Goal: Information Seeking & Learning: Learn about a topic

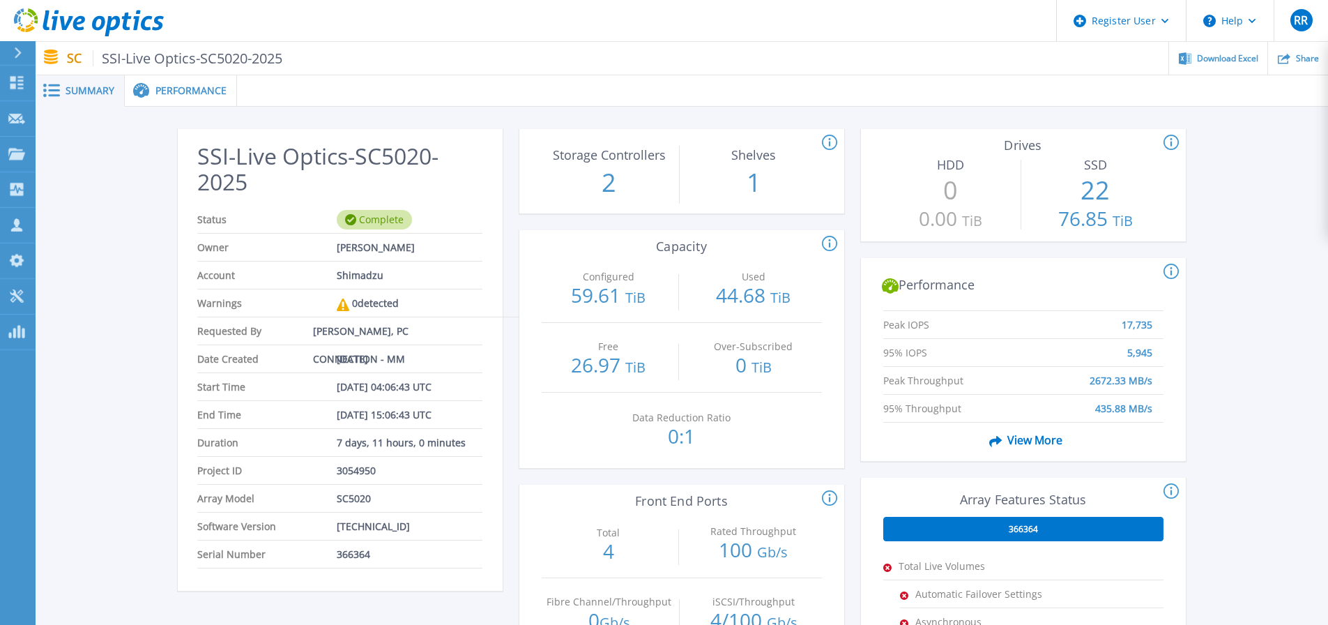
click at [179, 93] on span "Performance" at bounding box center [190, 91] width 71 height 10
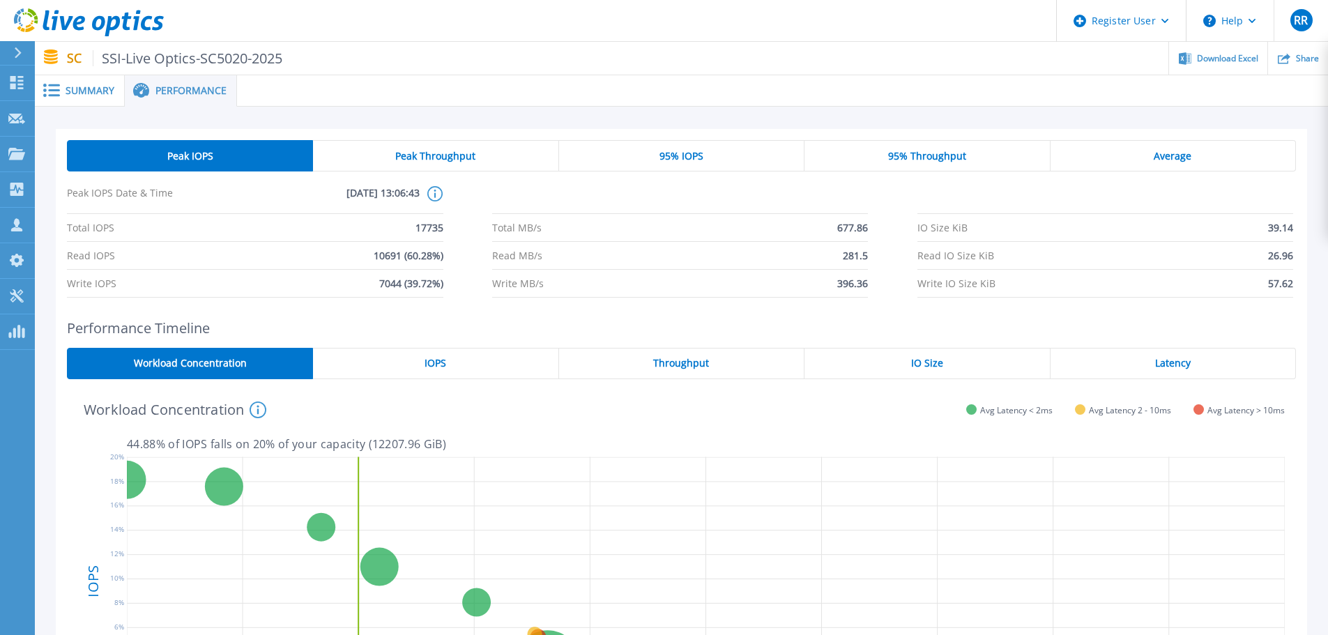
click at [698, 160] on span "95% IOPS" at bounding box center [682, 156] width 44 height 11
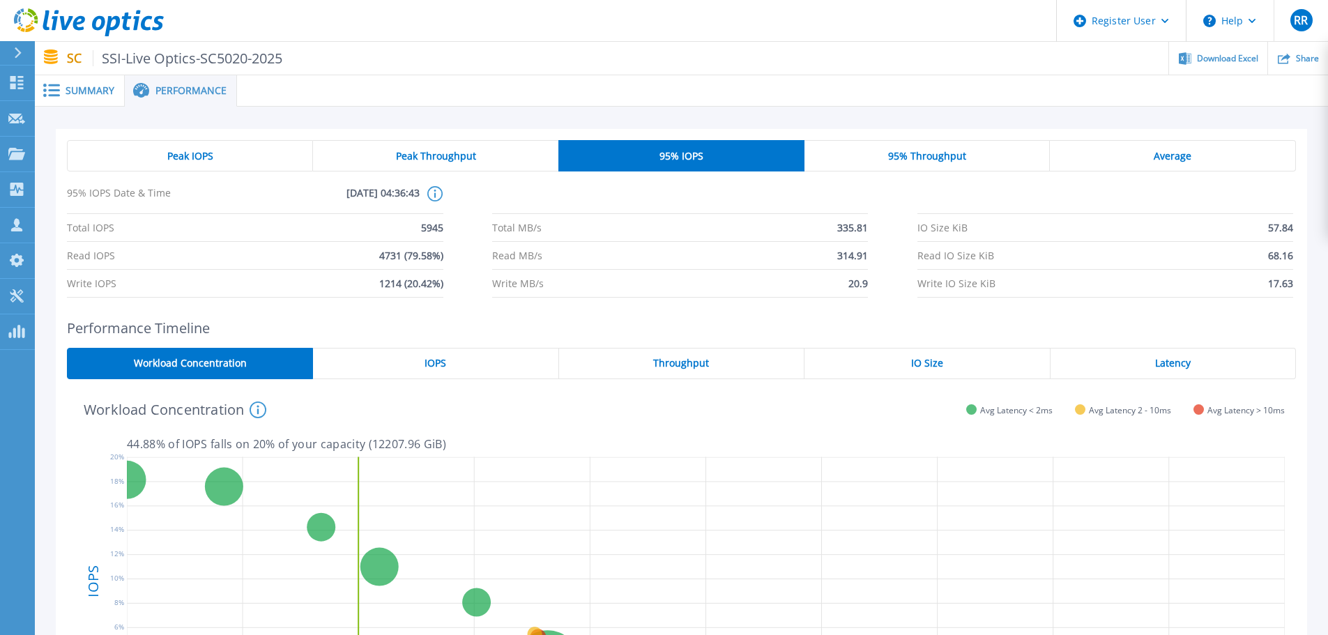
click at [875, 155] on div "95% Throughput" at bounding box center [928, 155] width 246 height 31
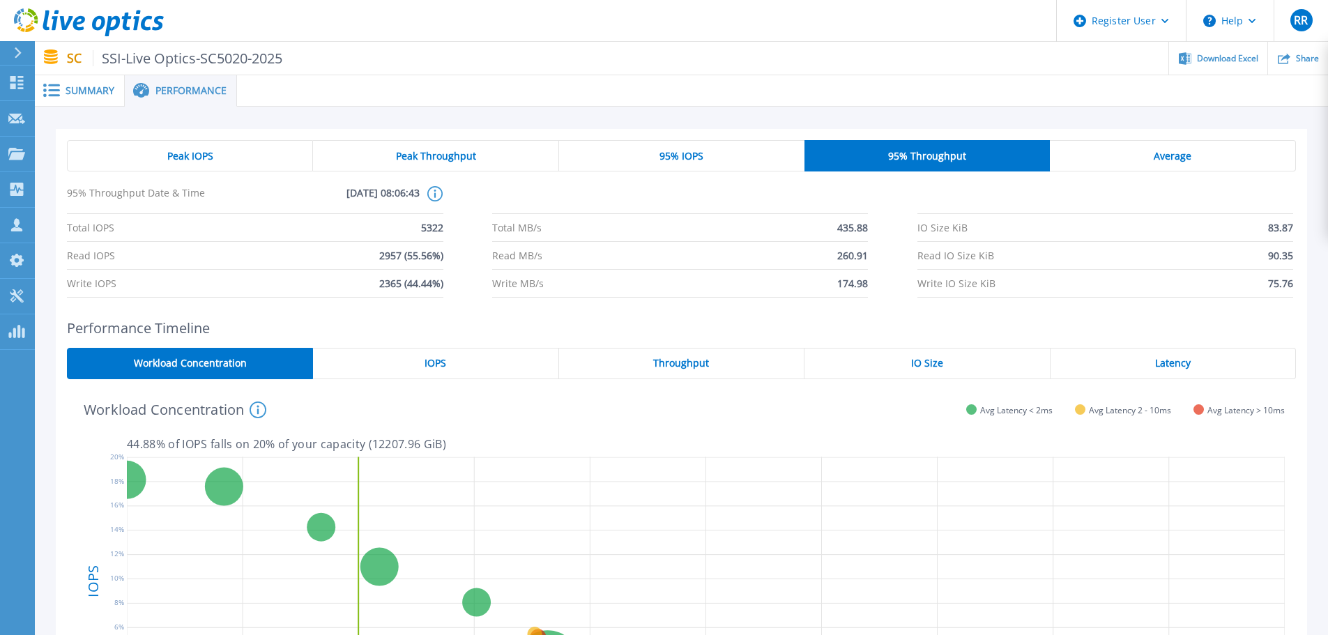
click at [668, 153] on span "95% IOPS" at bounding box center [682, 156] width 44 height 11
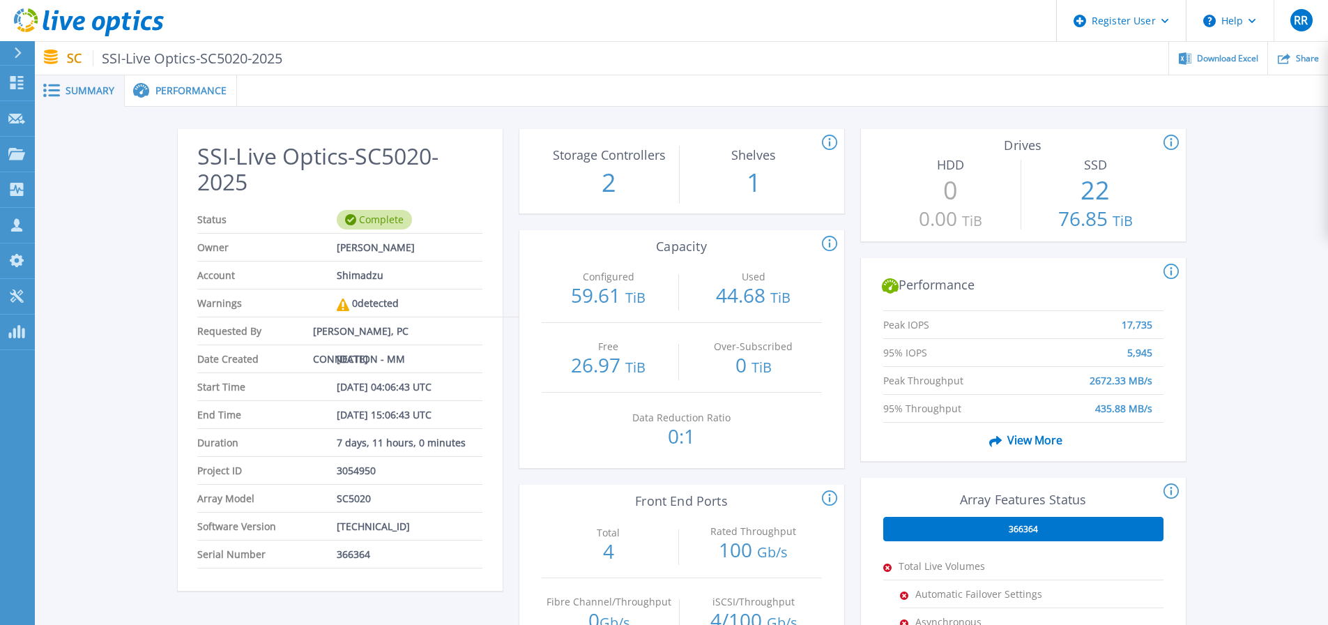
click at [195, 81] on div "Performance" at bounding box center [181, 90] width 112 height 31
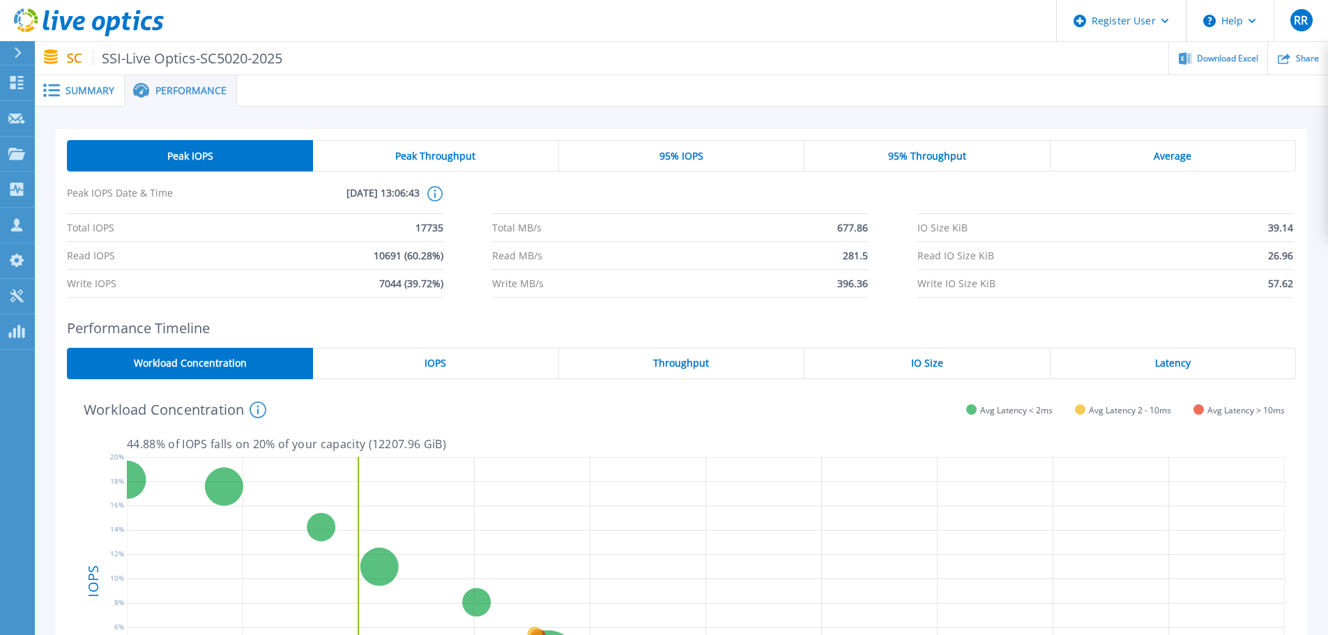
click at [627, 162] on div "95% IOPS" at bounding box center [681, 155] width 245 height 31
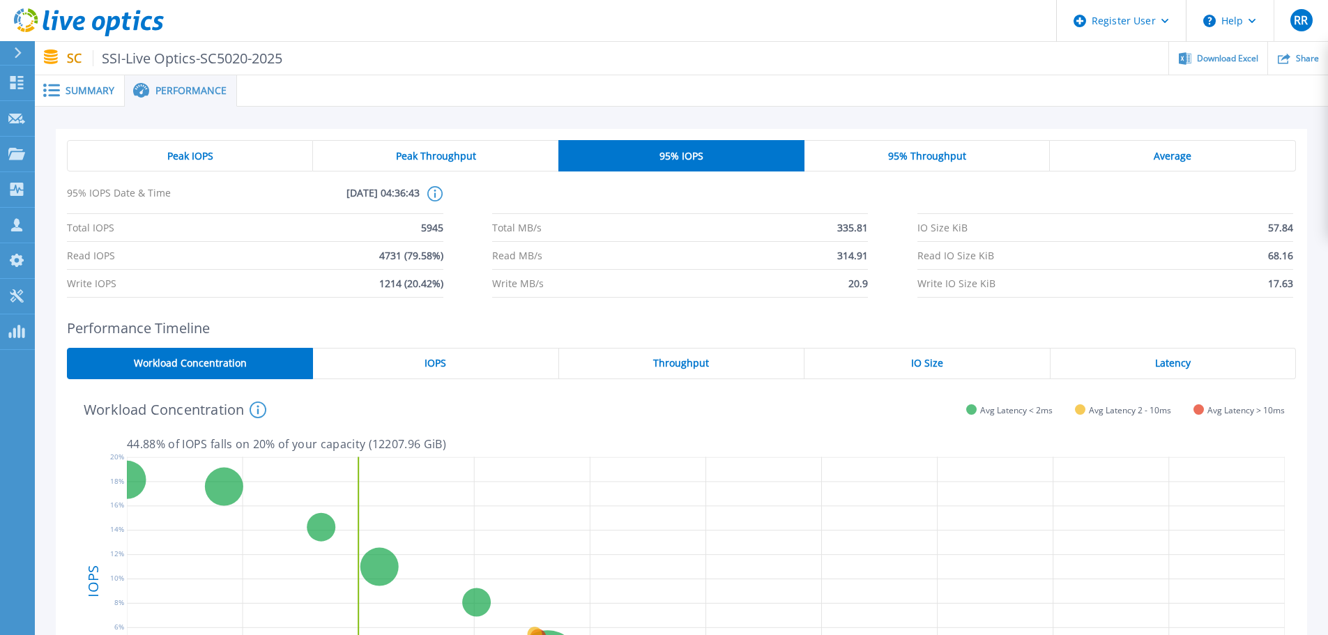
click at [277, 153] on div "Peak IOPS" at bounding box center [190, 155] width 246 height 31
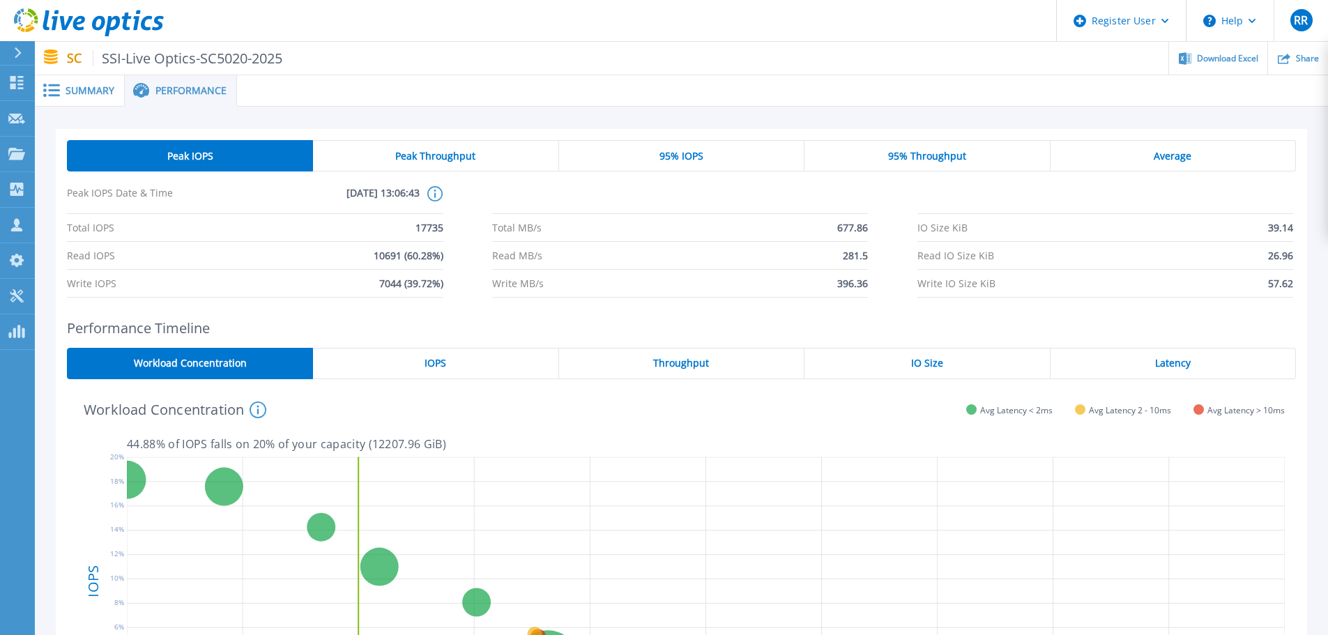
click at [510, 154] on div "Peak Throughput" at bounding box center [435, 155] width 245 height 31
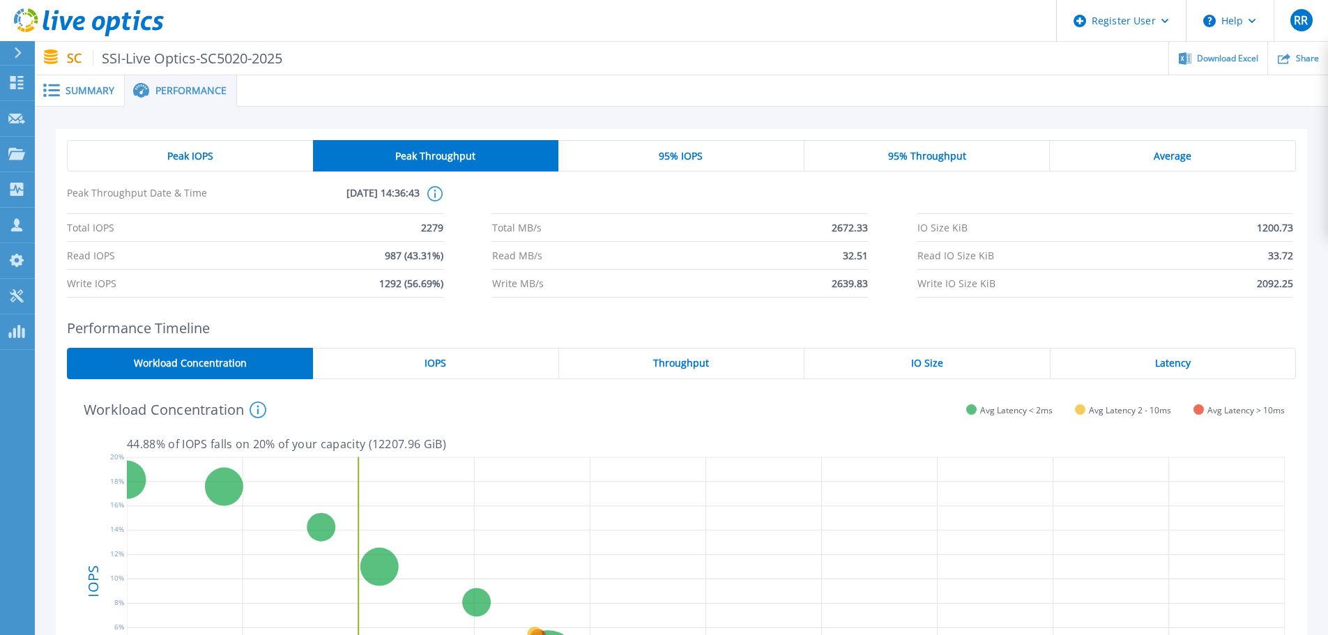
click at [636, 153] on div "95% IOPS" at bounding box center [681, 155] width 246 height 31
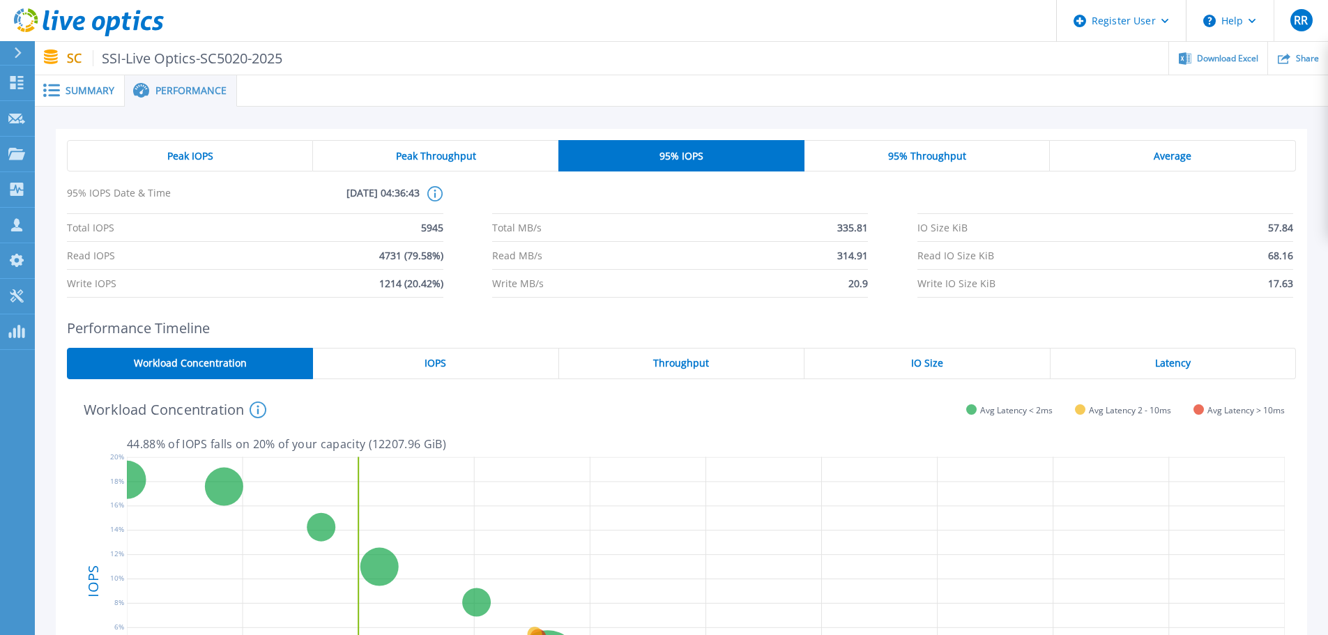
click at [240, 158] on div "Peak IOPS" at bounding box center [190, 155] width 246 height 31
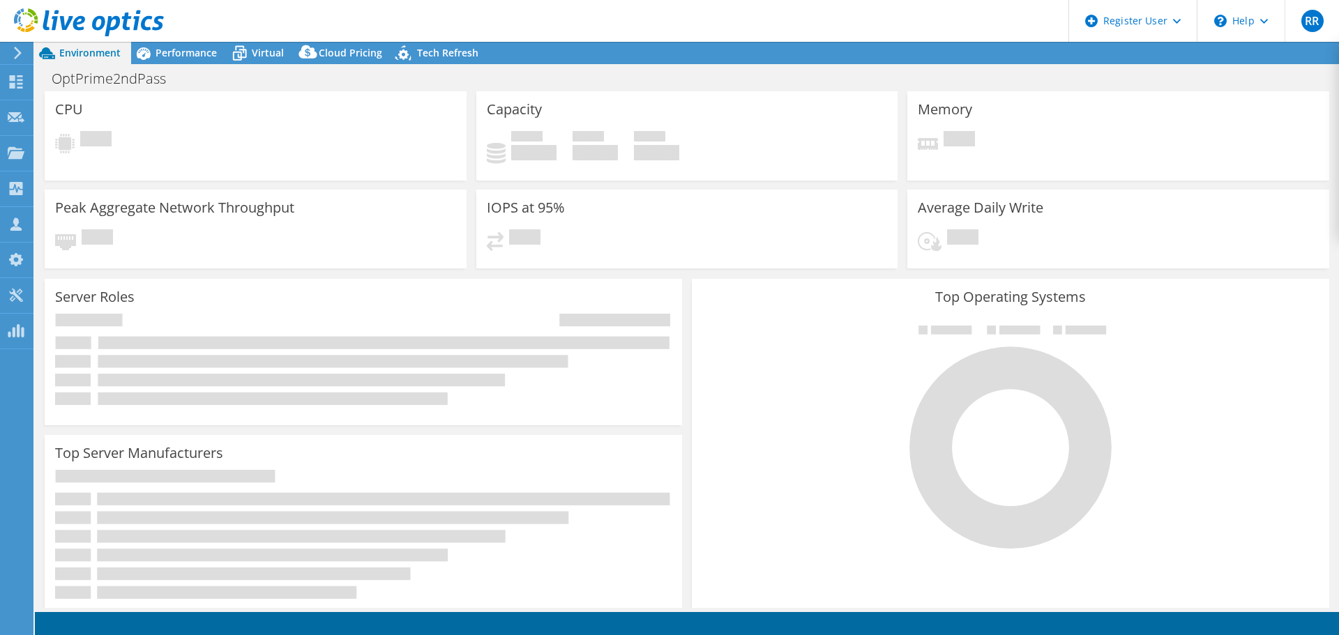
select select "USD"
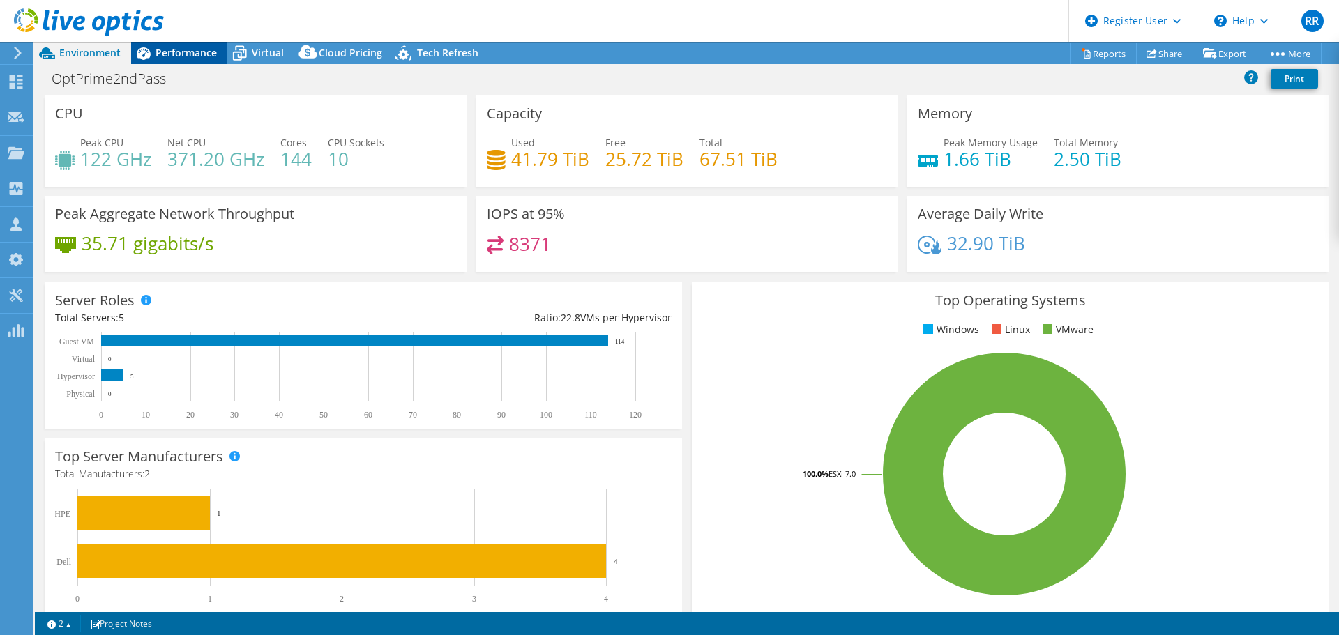
click at [156, 49] on span "Performance" at bounding box center [185, 52] width 61 height 13
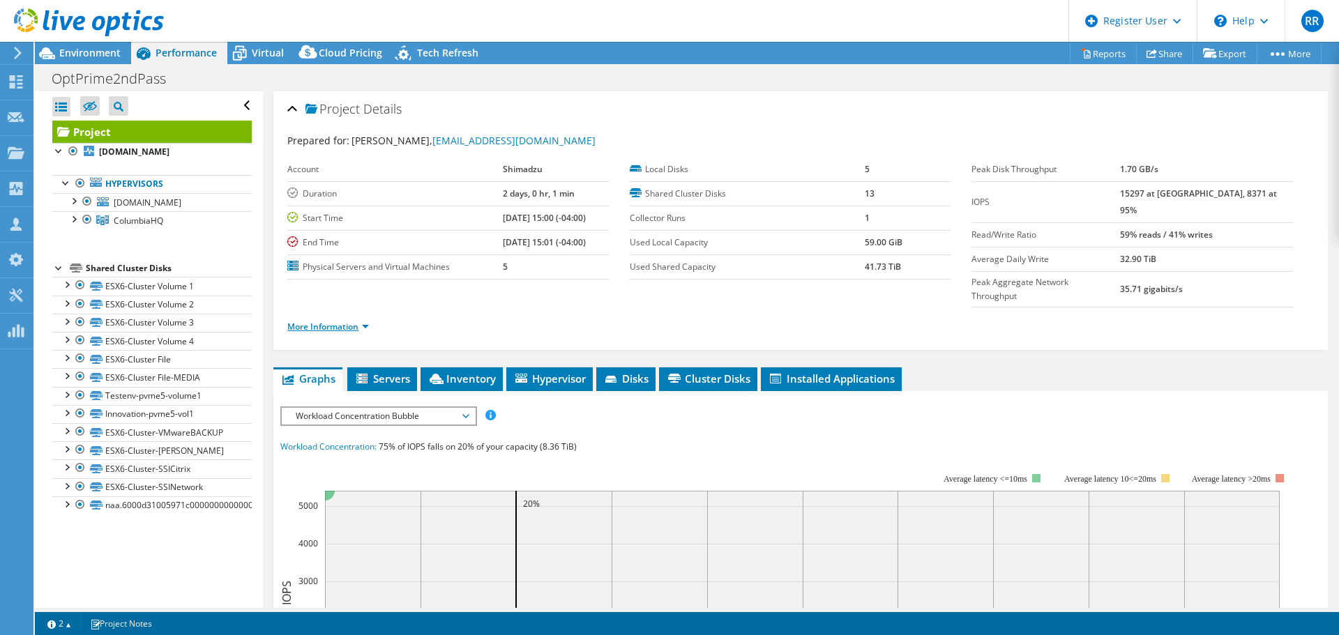
click at [339, 321] on link "More Information" at bounding box center [328, 327] width 82 height 12
